Goal: Task Accomplishment & Management: Complete application form

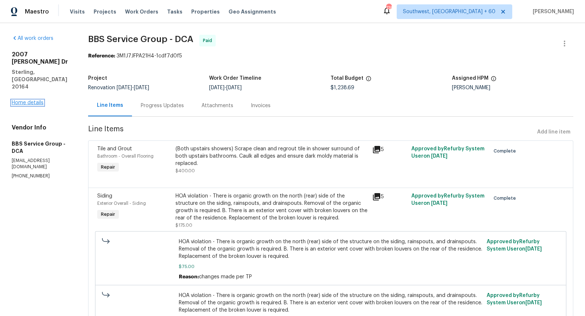
click at [37, 100] on link "Home details" at bounding box center [28, 102] width 32 height 5
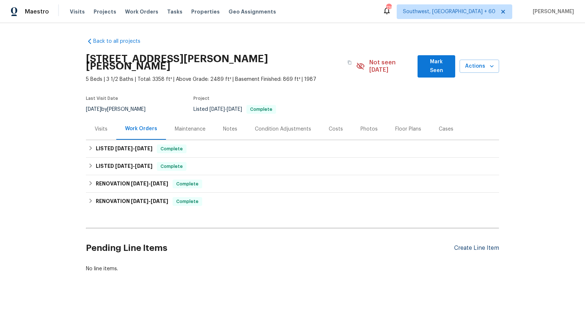
click at [480, 244] on div "Create Line Item" at bounding box center [476, 247] width 45 height 7
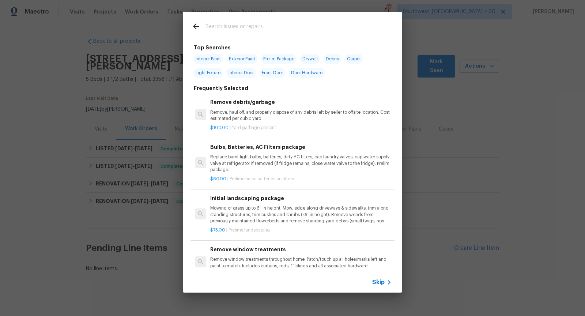
click at [383, 281] on span "Skip" at bounding box center [378, 281] width 12 height 7
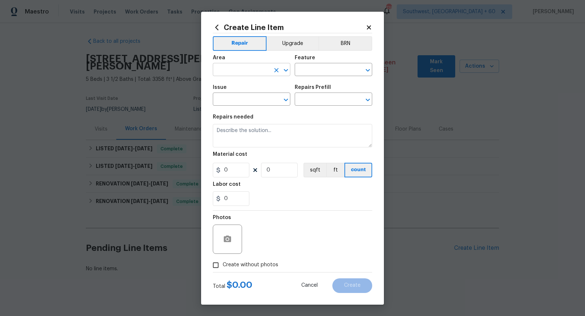
click at [288, 70] on icon "Open" at bounding box center [285, 70] width 9 height 9
click at [368, 71] on icon "Open" at bounding box center [367, 70] width 4 height 3
type input "Front"
click at [288, 99] on icon "Open" at bounding box center [286, 100] width 4 height 3
type input "Front Door"
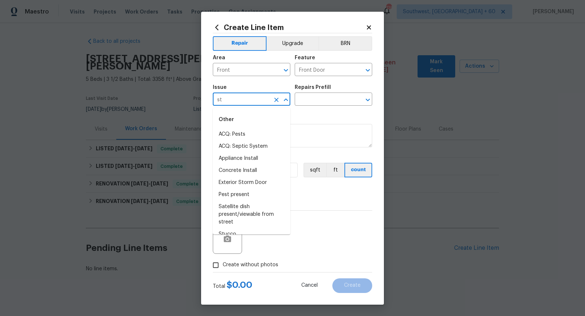
type input "s"
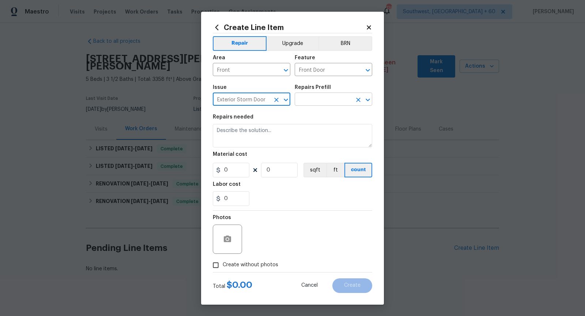
click at [367, 100] on icon "Open" at bounding box center [367, 99] width 9 height 9
type input "Exterior Storm Door"
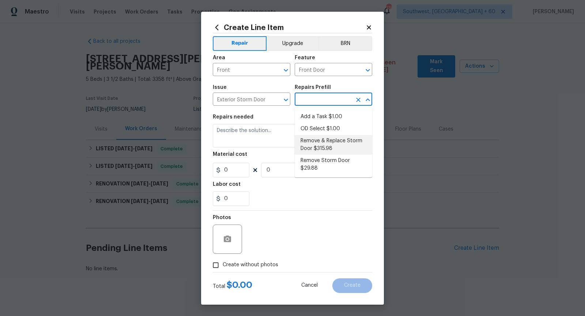
click at [337, 149] on li "Remove & Replace Storm Door $315.98" at bounding box center [333, 145] width 77 height 20
type input "Interior Door"
type input "Remove & Replace Storm Door $315.98"
type textarea "Remove the existing storm door, prep the door jamb and install a new exterior s…"
type input "315.98"
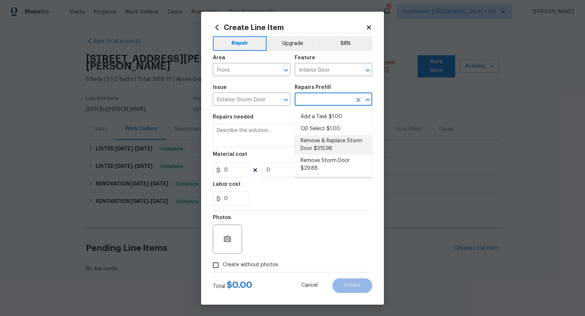
type input "1"
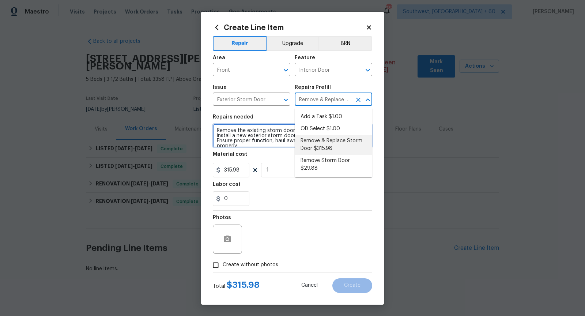
click at [250, 133] on textarea "Remove the existing storm door, prep the door jamb and install a new exterior s…" at bounding box center [292, 135] width 159 height 23
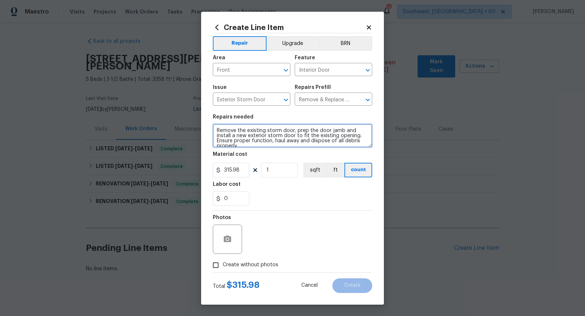
click at [250, 133] on textarea "Remove the existing storm door, prep the door jamb and install a new exterior s…" at bounding box center [292, 135] width 159 height 23
paste textarea "There is no covering storm door. Visible deterioration and wood rot on right lo…"
type textarea "HOA violation - There is no covering storm door. Visible deterioration and wood…"
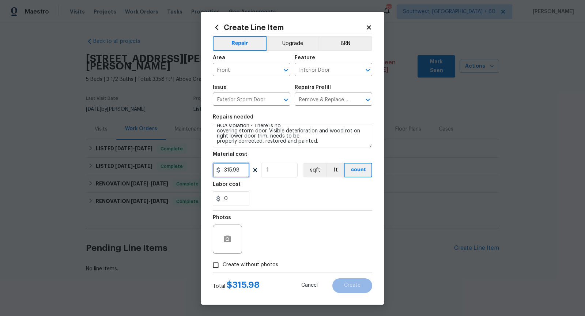
click at [242, 172] on input "315.98" at bounding box center [231, 170] width 37 height 15
type input "75"
click at [276, 193] on div "0" at bounding box center [292, 198] width 159 height 15
click at [216, 269] on input "Create without photos" at bounding box center [216, 265] width 14 height 14
checkbox input "true"
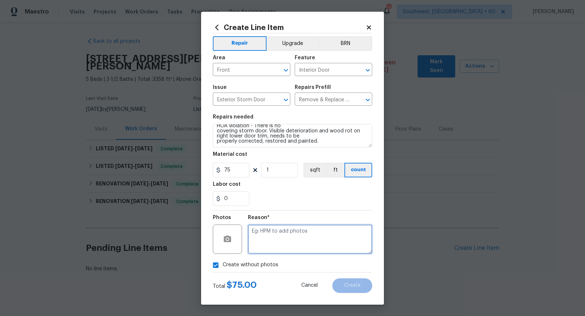
click at [281, 247] on textarea at bounding box center [310, 238] width 124 height 29
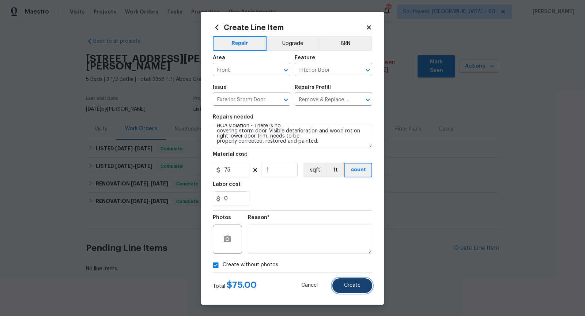
click at [346, 285] on span "Create" at bounding box center [352, 284] width 16 height 5
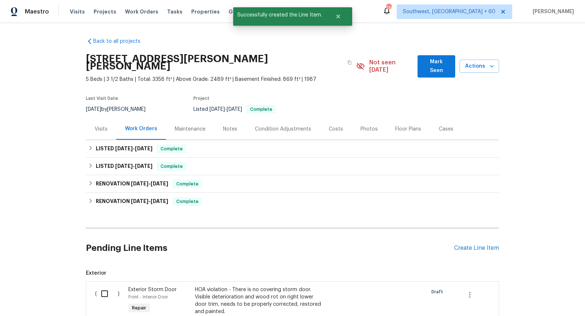
scroll to position [95, 0]
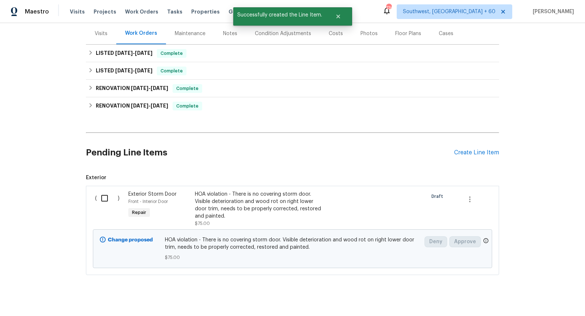
click at [100, 192] on input "checkbox" at bounding box center [107, 197] width 21 height 15
click at [49, 201] on div "Back to all projects [STREET_ADDRESS][PERSON_NAME][PERSON_NAME] 5 Beds | 3 1/2 …" at bounding box center [292, 169] width 585 height 293
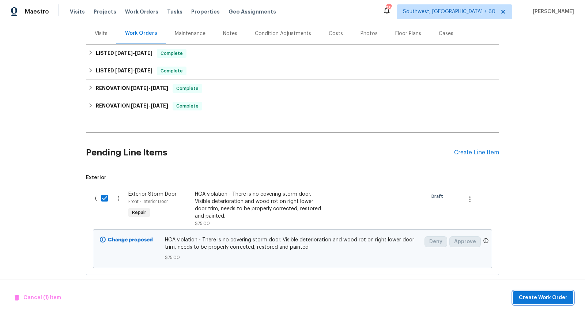
click at [520, 297] on button "Create Work Order" at bounding box center [543, 298] width 60 height 14
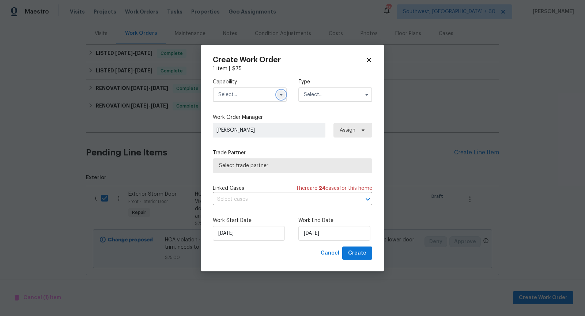
click at [282, 90] on button "button" at bounding box center [281, 94] width 9 height 9
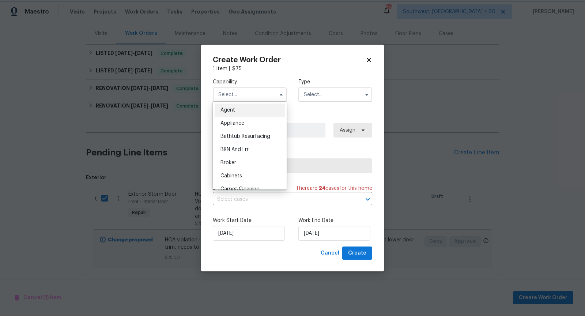
click at [328, 150] on label "Trade Partner" at bounding box center [292, 152] width 159 height 7
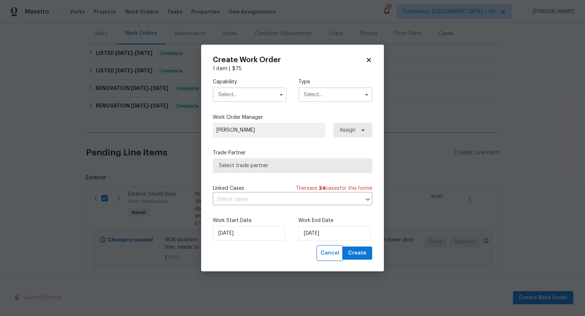
click at [333, 253] on span "Cancel" at bounding box center [329, 252] width 19 height 9
checkbox input "false"
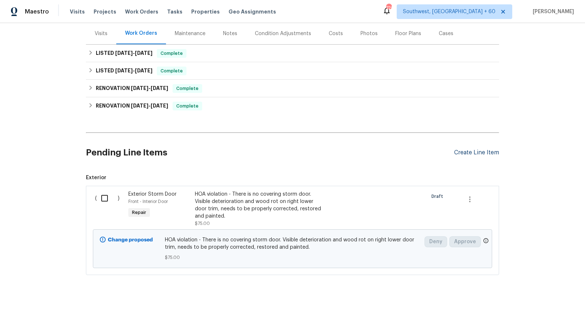
click at [464, 149] on div "Create Line Item" at bounding box center [476, 152] width 45 height 7
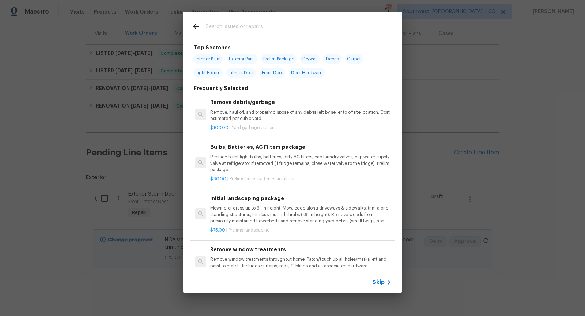
click at [377, 284] on span "Skip" at bounding box center [378, 281] width 12 height 7
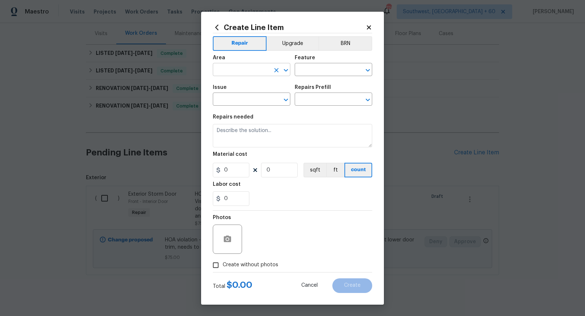
click at [288, 73] on icon "Open" at bounding box center [285, 70] width 9 height 9
click at [254, 99] on li "Exterior Overall" at bounding box center [251, 98] width 77 height 12
click at [368, 69] on icon "Open" at bounding box center [367, 70] width 9 height 9
type input "Exterior Overall"
click at [286, 96] on icon "Open" at bounding box center [285, 99] width 9 height 9
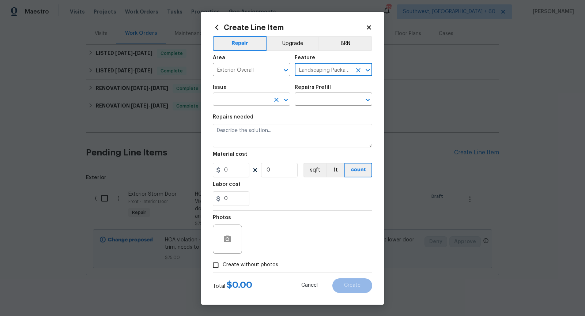
type input "Landscaping Packages"
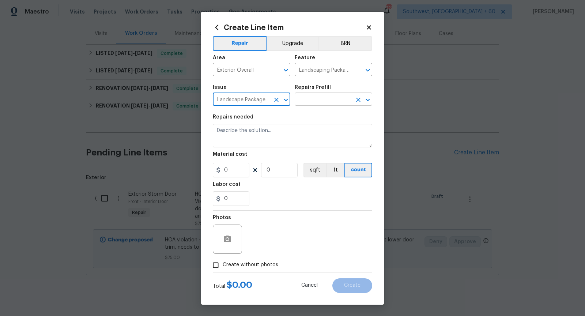
click at [365, 102] on icon "Open" at bounding box center [367, 99] width 9 height 9
type input "Landscape Package"
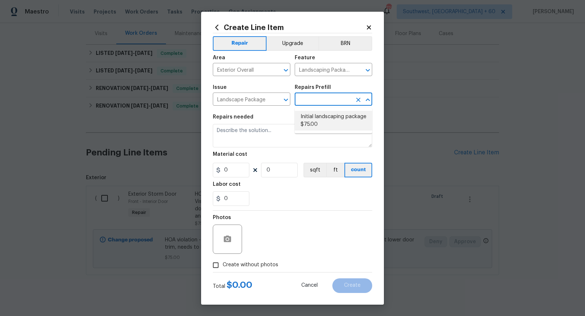
click at [342, 116] on li "Initial landscaping package $75.00" at bounding box center [333, 121] width 77 height 20
type input "Home Readiness Packages"
type input "Initial landscaping package $75.00"
type textarea "Mowing of grass up to 6" in height. Mow, edge along driveways & sidewalks, trim…"
type input "75"
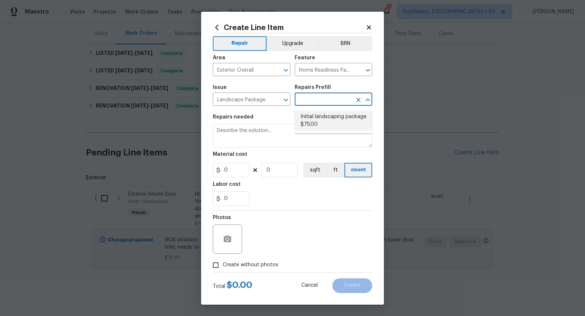
type input "1"
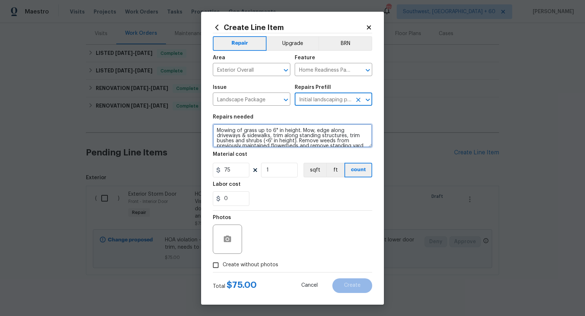
click at [302, 132] on textarea "Mowing of grass up to 6" in height. Mow, edge along driveways & sidewalks, trim…" at bounding box center [292, 135] width 159 height 23
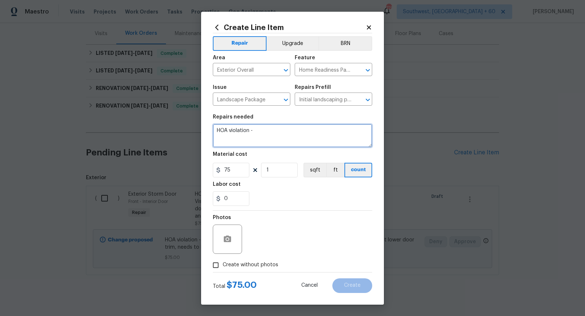
paste textarea "Unkept yard and gardens There is a large kidney shaped mulch surface between th…"
type textarea "HOA violation - Unkept yard and gardens There is a large kidney shaped mulch su…"
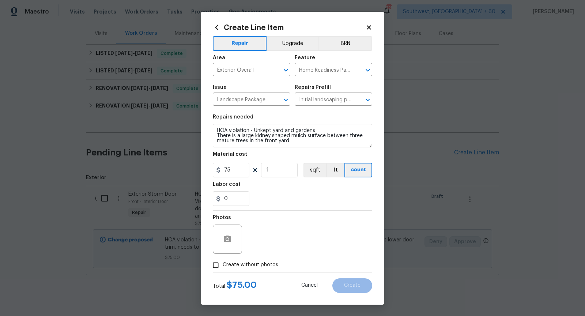
click at [215, 267] on input "Create without photos" at bounding box center [216, 265] width 14 height 14
checkbox input "true"
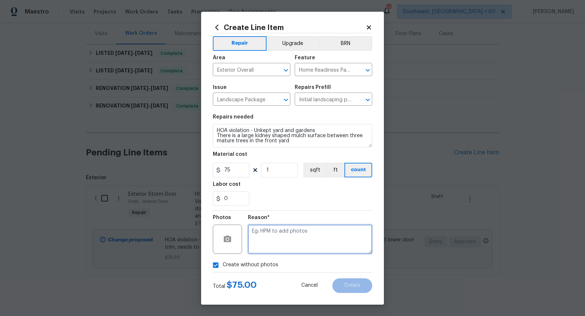
click at [274, 240] on textarea at bounding box center [310, 238] width 124 height 29
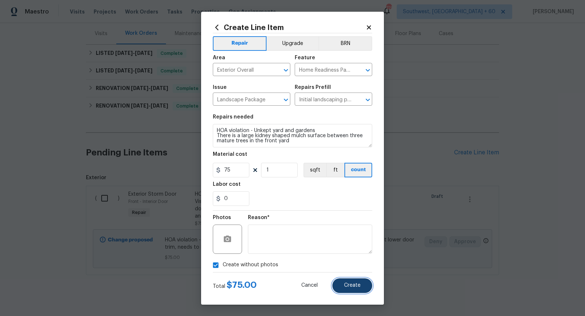
click at [350, 282] on button "Create" at bounding box center [352, 285] width 40 height 15
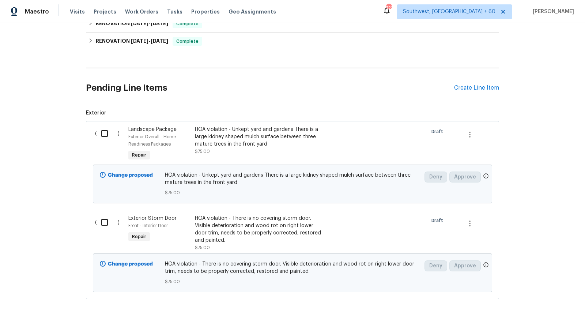
scroll to position [151, 0]
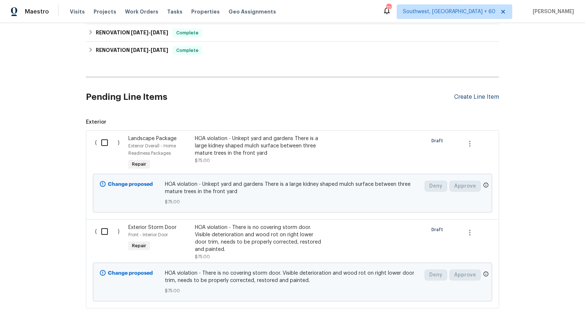
click at [469, 94] on div "Create Line Item" at bounding box center [476, 97] width 45 height 7
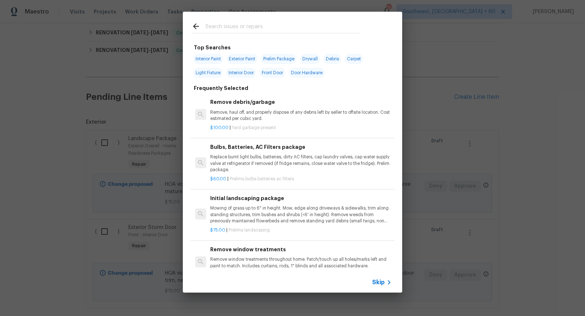
click at [382, 281] on span "Skip" at bounding box center [378, 281] width 12 height 7
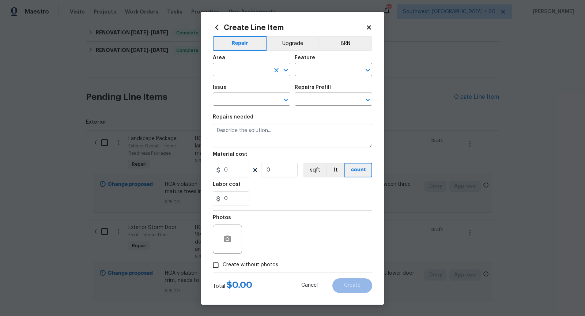
click at [289, 72] on icon "Open" at bounding box center [285, 70] width 9 height 9
click at [364, 72] on icon "Open" at bounding box center [367, 70] width 9 height 9
type input "Exterior Overall"
click at [289, 100] on icon "Open" at bounding box center [285, 99] width 9 height 9
type input "Overall"
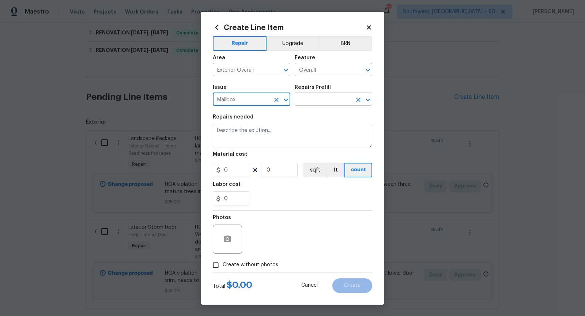
click at [365, 97] on icon "Open" at bounding box center [367, 99] width 9 height 9
type input "Mailbox"
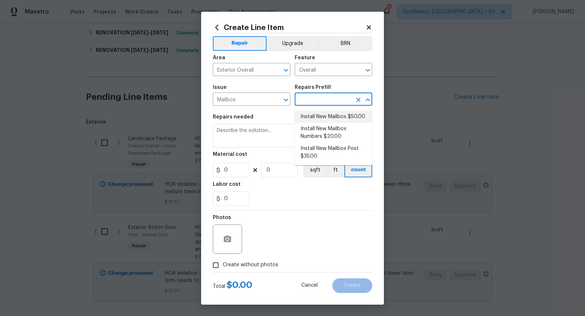
click at [335, 115] on li "Install New Mailbox $50.00" at bounding box center [333, 117] width 77 height 12
type input "Install New Mailbox $50.00"
type textarea "Remove the existing mailbox from the post and prep the area for a new mailbox. …"
type input "1"
type input "50"
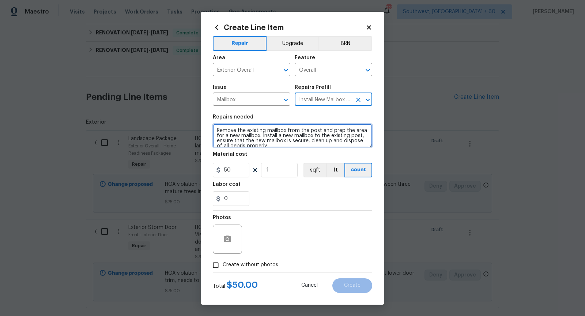
click at [275, 137] on textarea "Remove the existing mailbox from the post and prep the area for a new mailbox. …" at bounding box center [292, 135] width 159 height 23
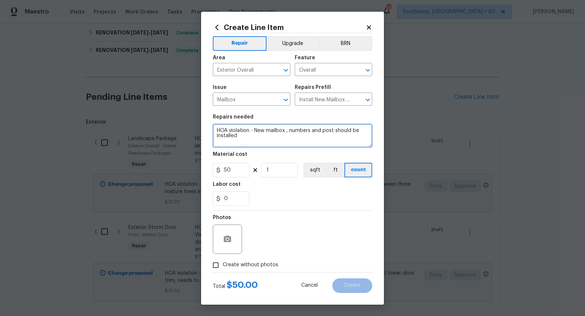
type textarea "HOA violation - New mailbox , numbers and post should be installed"
click at [289, 205] on div "0" at bounding box center [292, 198] width 159 height 15
click at [217, 265] on input "Create without photos" at bounding box center [216, 265] width 14 height 14
checkbox input "true"
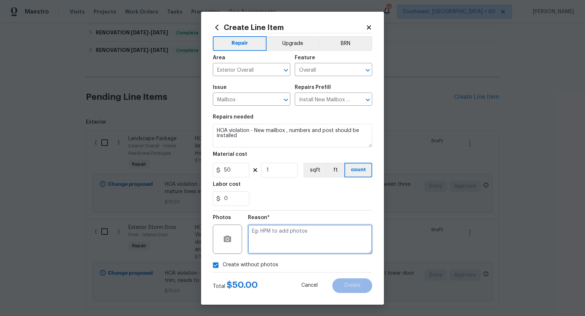
click at [283, 242] on textarea at bounding box center [310, 238] width 124 height 29
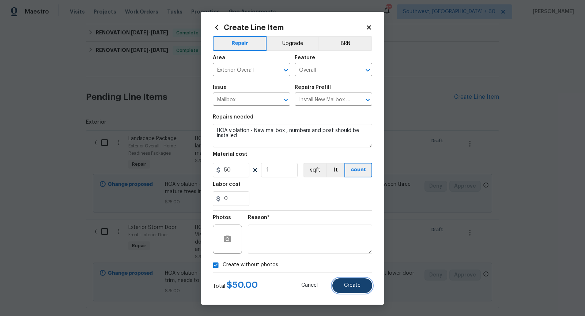
click at [348, 285] on span "Create" at bounding box center [352, 284] width 16 height 5
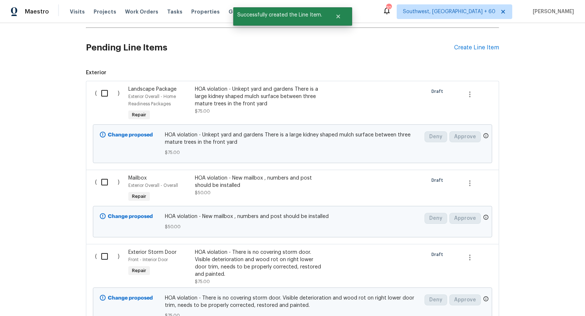
scroll to position [191, 0]
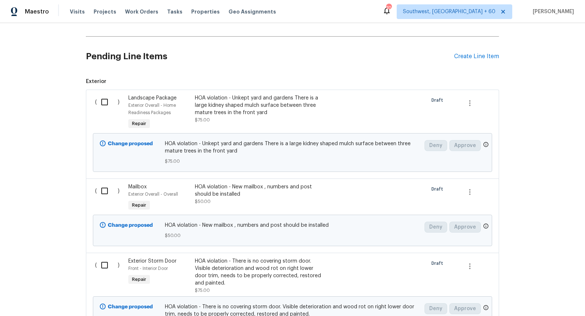
click at [106, 96] on input "checkbox" at bounding box center [107, 101] width 21 height 15
checkbox input "true"
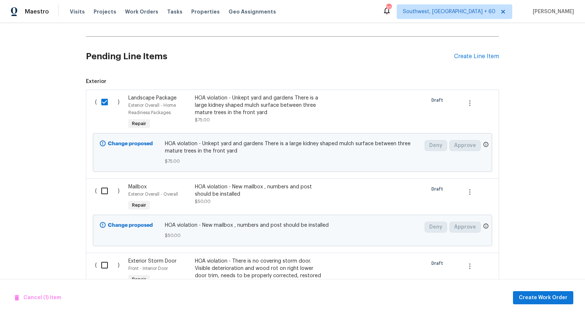
click at [102, 183] on input "checkbox" at bounding box center [107, 190] width 21 height 15
checkbox input "true"
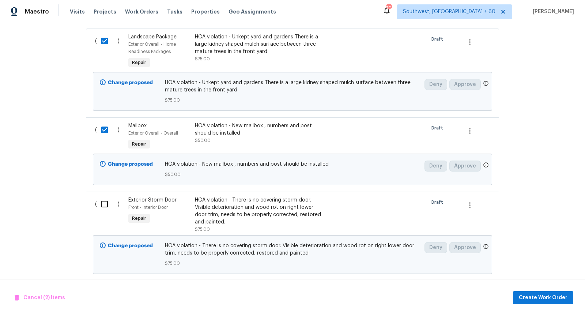
scroll to position [258, 0]
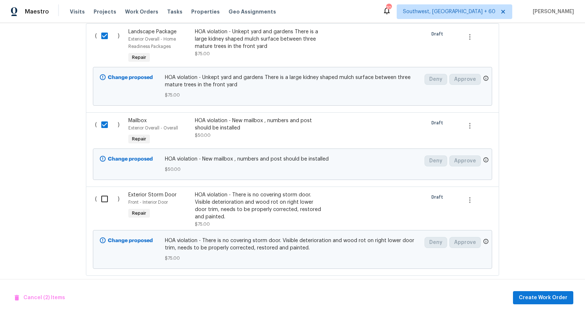
click at [100, 191] on input "checkbox" at bounding box center [107, 198] width 21 height 15
checkbox input "true"
click at [530, 295] on span "Create Work Order" at bounding box center [543, 297] width 49 height 9
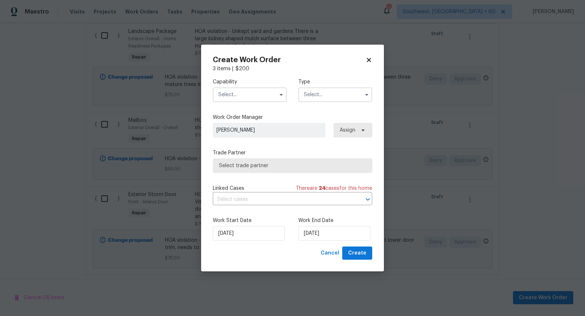
checkbox input "false"
click at [283, 94] on icon "button" at bounding box center [281, 95] width 6 height 6
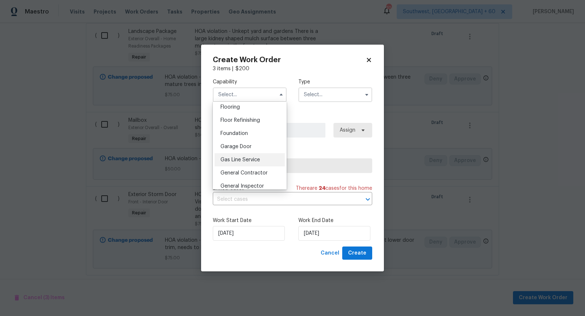
scroll to position [300, 0]
click at [249, 160] on span "General Contractor" at bounding box center [243, 158] width 47 height 5
type input "General Contractor"
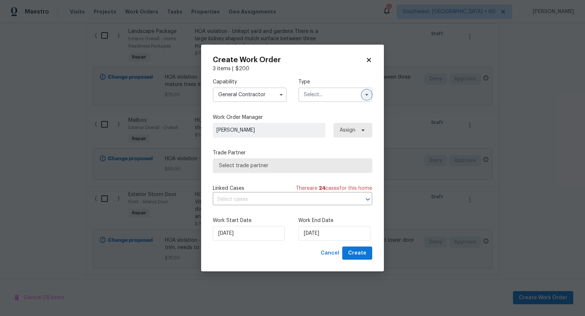
click at [368, 93] on icon "button" at bounding box center [367, 95] width 6 height 6
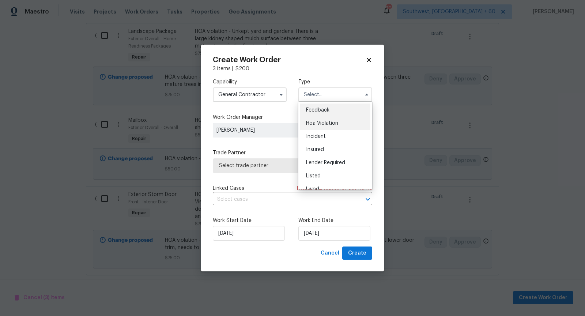
click at [353, 119] on div "Hoa Violation" at bounding box center [335, 123] width 70 height 13
type input "Hoa Violation"
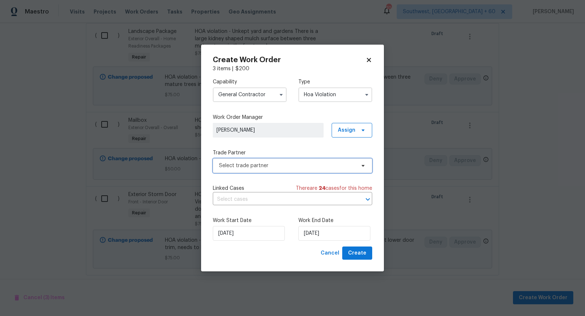
click at [351, 166] on span "Select trade partner" at bounding box center [287, 165] width 136 height 7
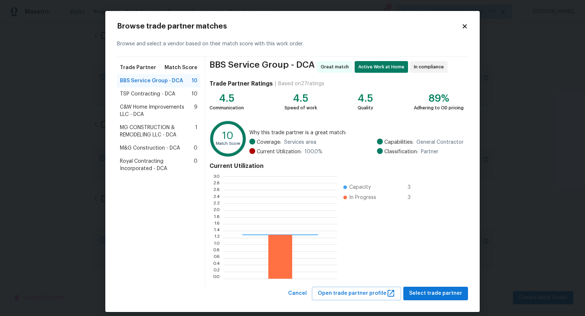
scroll to position [102, 114]
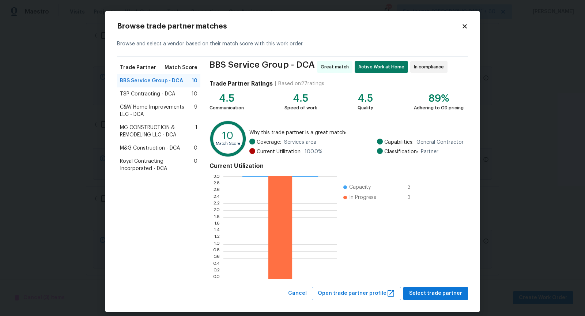
click at [153, 95] on span "TSP Contracting - DCA" at bounding box center [147, 93] width 55 height 7
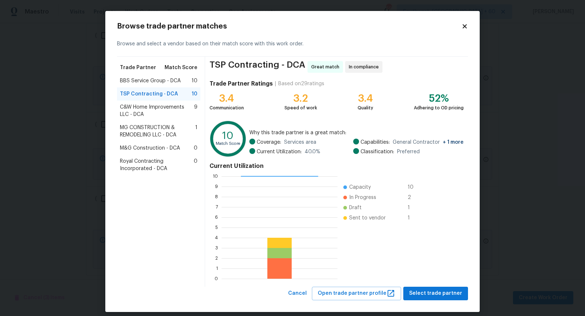
scroll to position [6, 0]
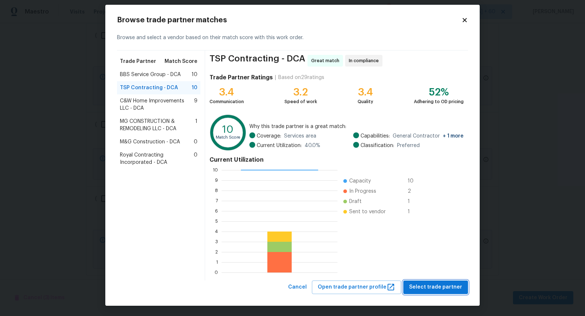
click at [418, 289] on span "Select trade partner" at bounding box center [435, 286] width 53 height 9
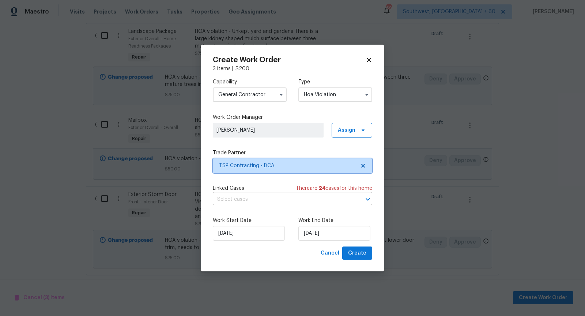
scroll to position [0, 0]
click at [369, 200] on icon "Open" at bounding box center [367, 199] width 9 height 9
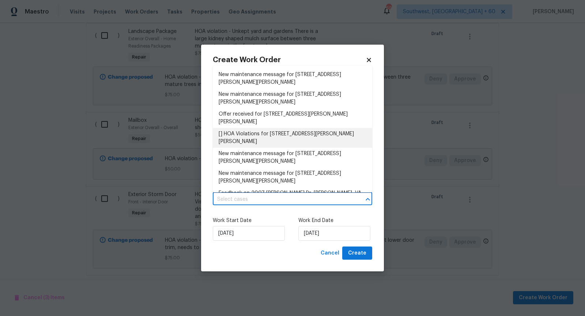
click at [281, 128] on li "[] HOA Violations for [STREET_ADDRESS][PERSON_NAME][PERSON_NAME]" at bounding box center [292, 138] width 159 height 20
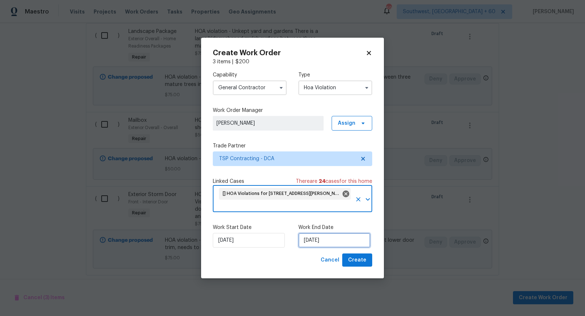
click at [329, 235] on input "[DATE]" at bounding box center [334, 240] width 72 height 15
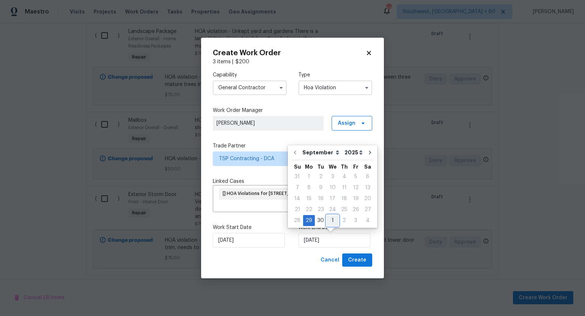
click at [331, 220] on div "1" at bounding box center [332, 220] width 12 height 10
type input "[DATE]"
select select "9"
click at [284, 263] on div "Cancel Create" at bounding box center [292, 260] width 159 height 14
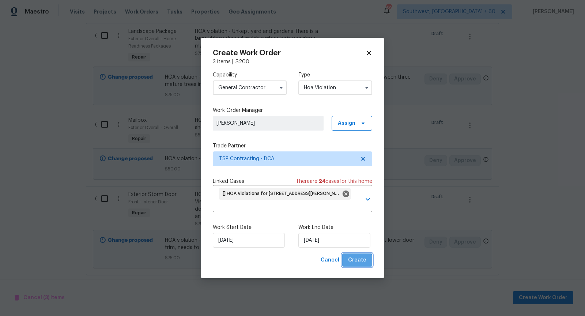
click at [353, 262] on span "Create" at bounding box center [357, 259] width 18 height 9
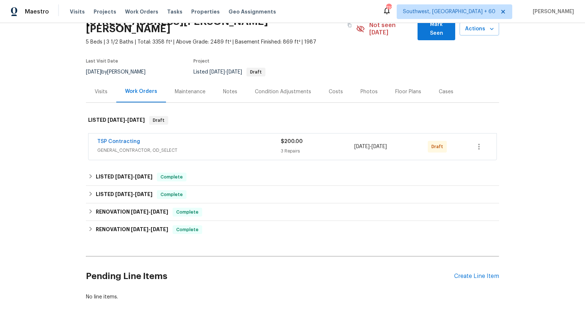
scroll to position [48, 0]
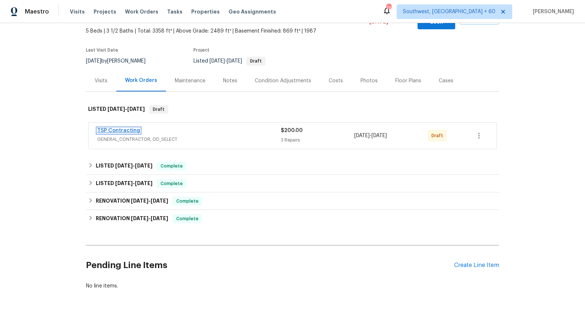
click at [122, 128] on link "TSP Contracting" at bounding box center [118, 130] width 43 height 5
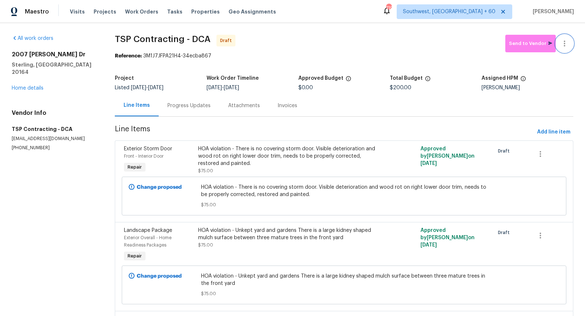
click at [563, 43] on icon "button" at bounding box center [564, 43] width 9 height 9
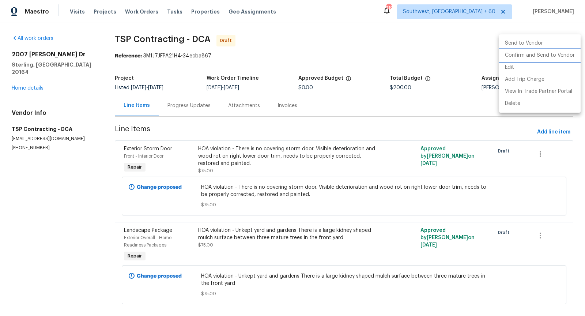
click at [545, 56] on li "Confirm and Send to Vendor" at bounding box center [539, 55] width 81 height 12
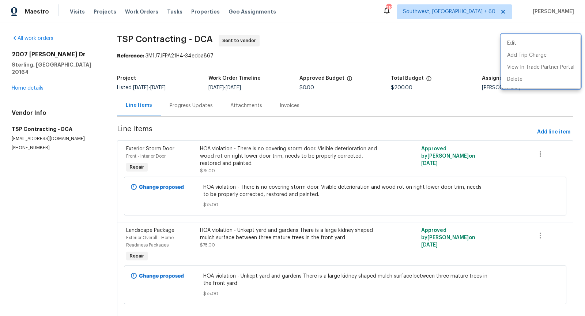
click at [186, 102] on div at bounding box center [292, 158] width 585 height 316
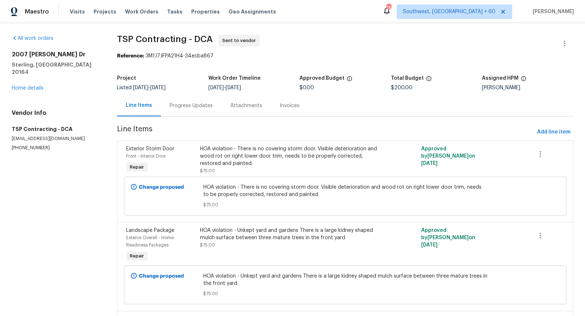
click at [190, 109] on div "Progress Updates" at bounding box center [191, 105] width 43 height 7
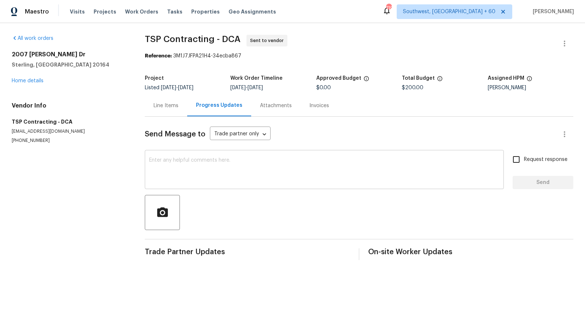
click at [177, 170] on textarea at bounding box center [324, 170] width 350 height 26
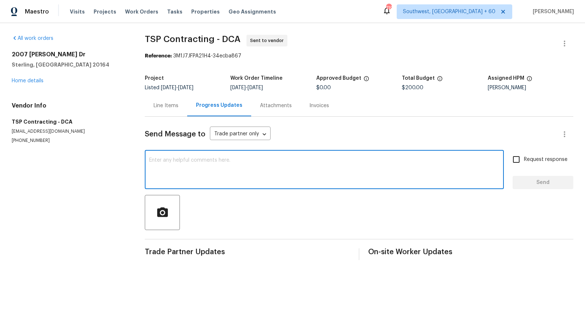
paste textarea "Hi, I'm Pranesh from Opendoor. Just wanted to check if you received the workord…"
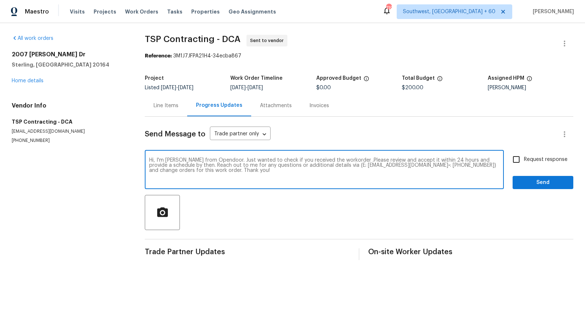
type textarea "Hi, I'm Pranesh from Opendoor. Just wanted to check if you received the workord…"
click at [512, 158] on input "Request response" at bounding box center [515, 159] width 15 height 15
checkbox input "true"
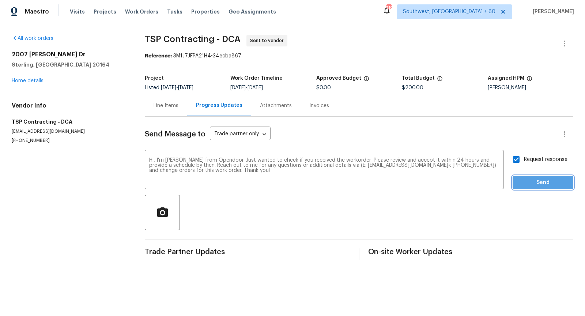
click at [528, 179] on span "Send" at bounding box center [542, 182] width 49 height 9
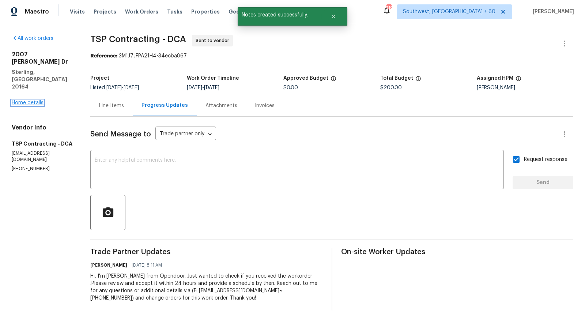
click at [23, 100] on link "Home details" at bounding box center [28, 102] width 32 height 5
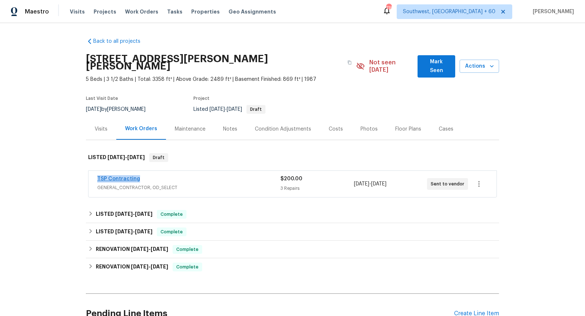
drag, startPoint x: 141, startPoint y: 170, endPoint x: 97, endPoint y: 171, distance: 44.3
click at [97, 175] on div "TSP Contracting" at bounding box center [188, 179] width 183 height 9
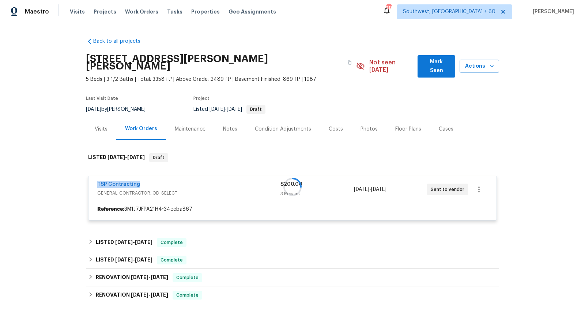
copy link "TSP Contracting"
